Goal: Book appointment/travel/reservation

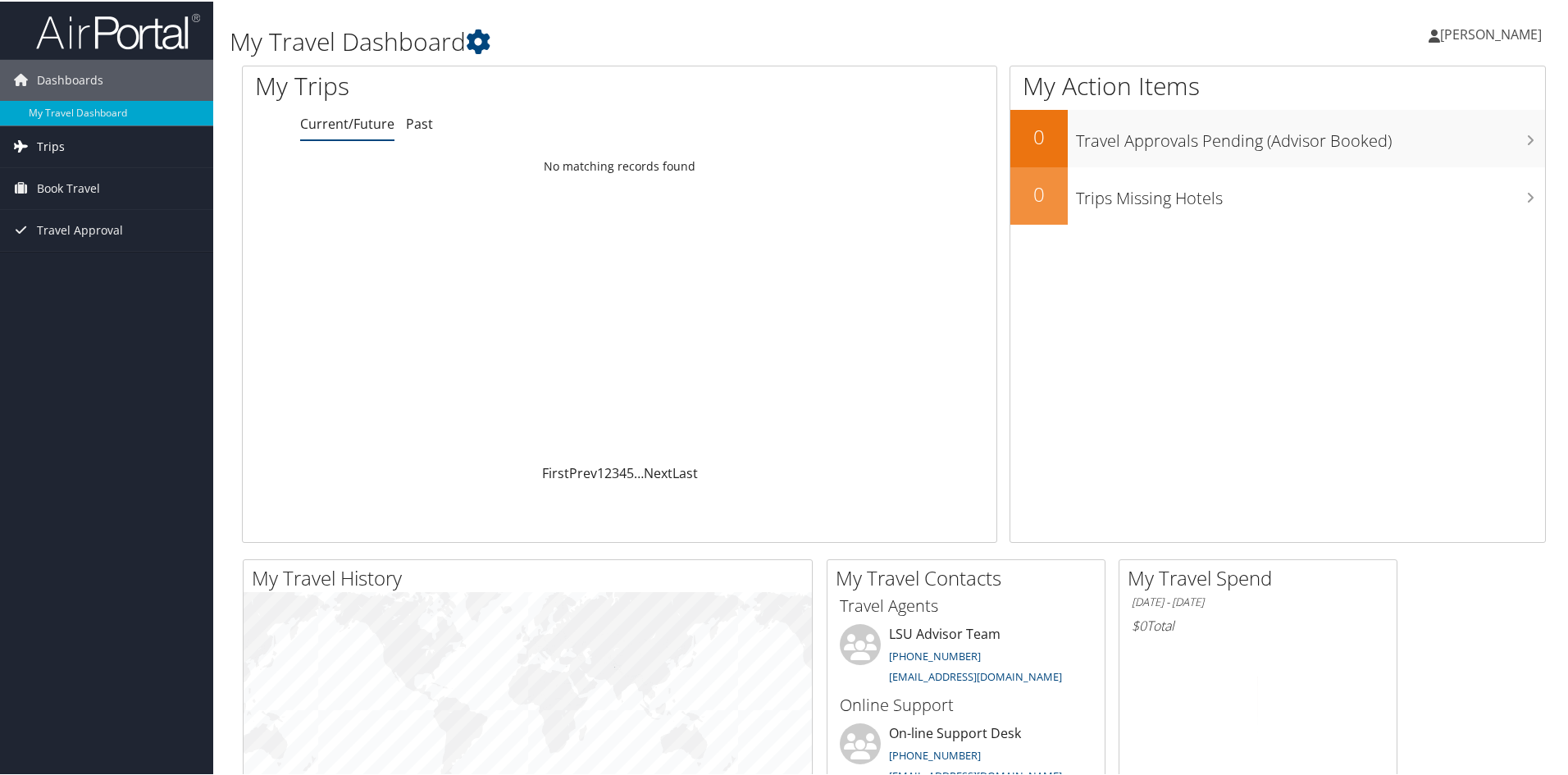
click at [75, 152] on link "Trips" at bounding box center [106, 146] width 213 height 41
click at [98, 267] on span "Book Travel" at bounding box center [69, 261] width 63 height 41
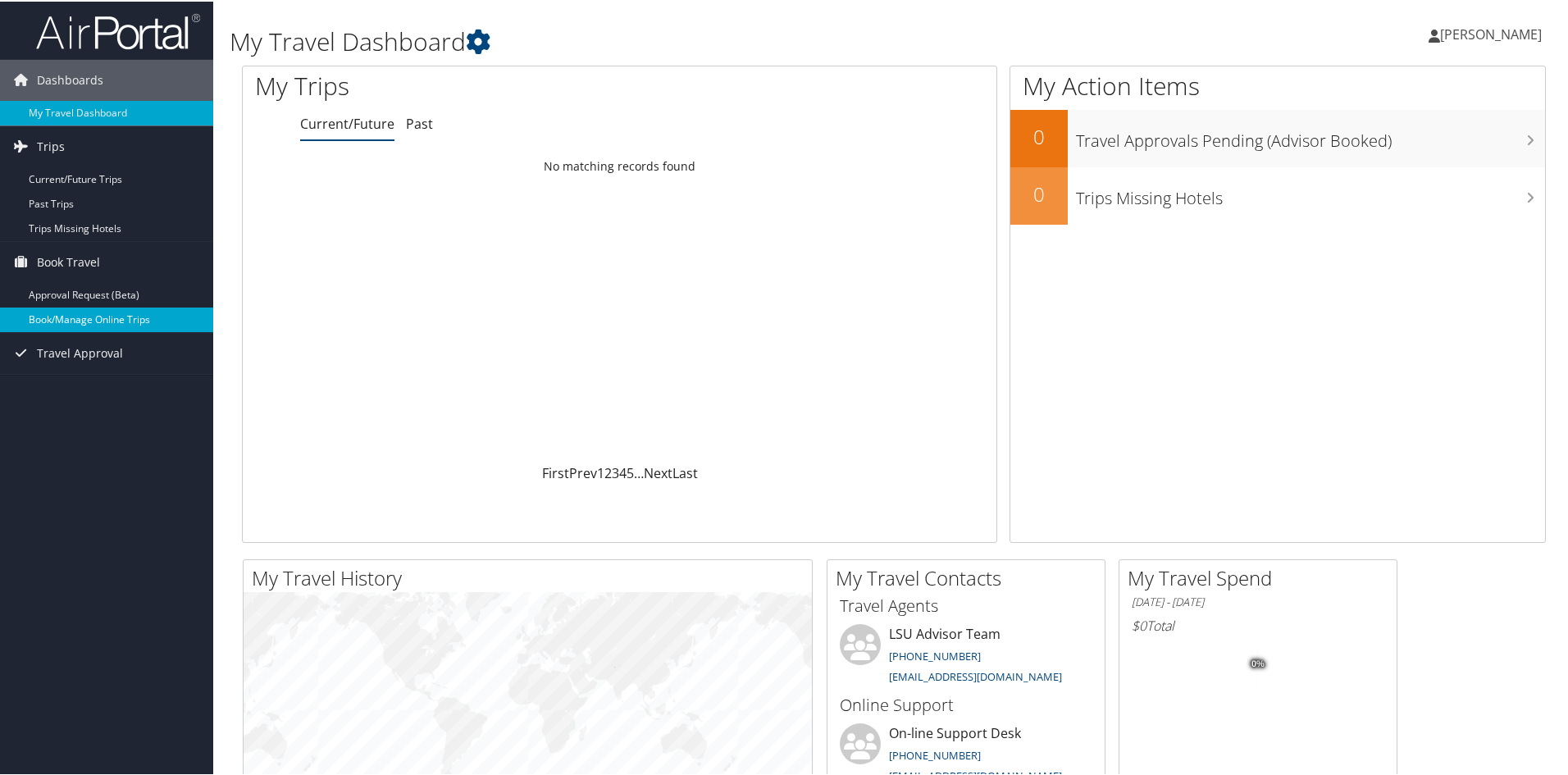
click at [122, 313] on link "Book/Manage Online Trips" at bounding box center [106, 318] width 213 height 25
